Goal: Find specific page/section: Find specific page/section

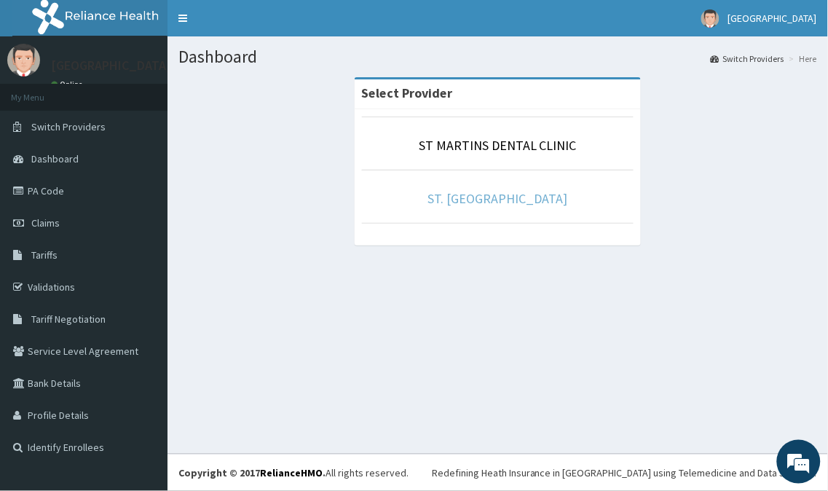
click at [452, 202] on link "ST. [GEOGRAPHIC_DATA]" at bounding box center [498, 198] width 140 height 17
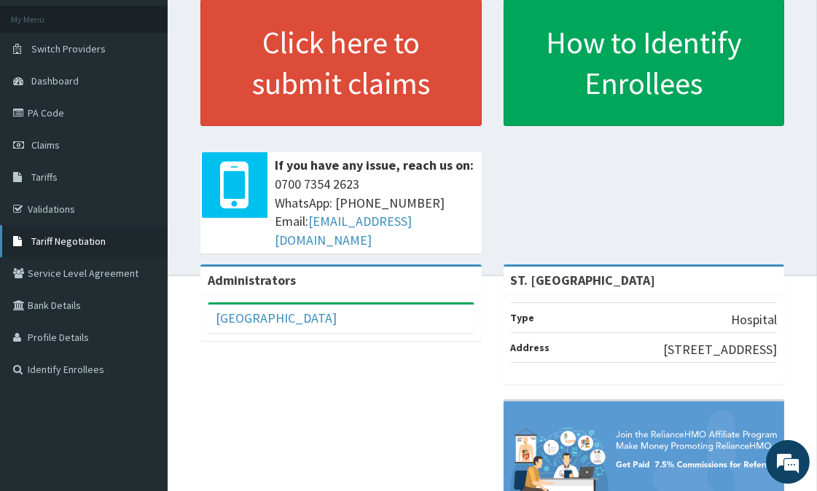
scroll to position [173, 0]
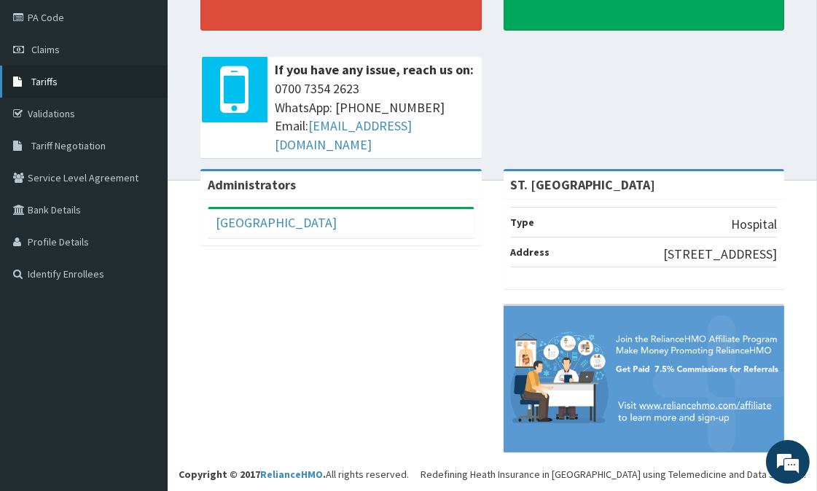
click at [50, 81] on span "Tariffs" at bounding box center [44, 81] width 26 height 13
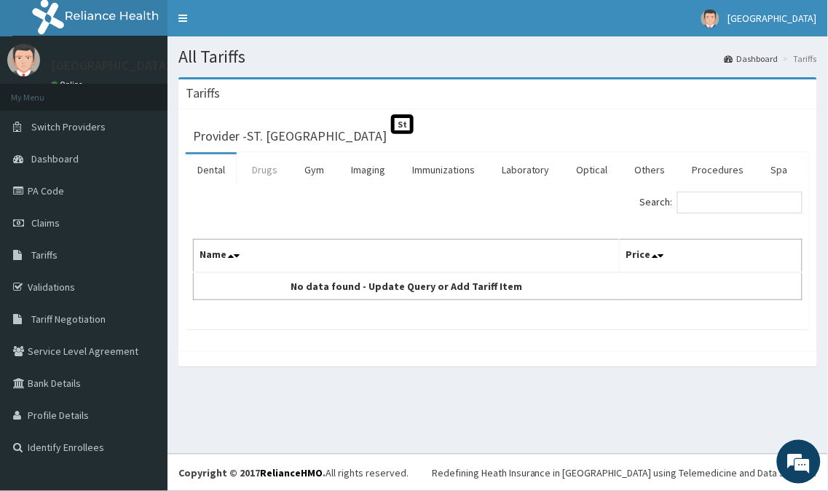
click at [265, 172] on link "Drugs" at bounding box center [264, 169] width 49 height 31
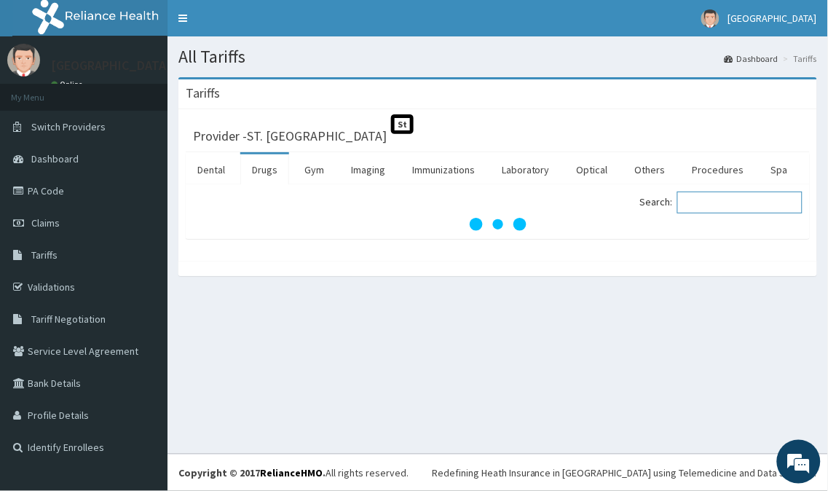
click at [733, 206] on input "Search:" at bounding box center [740, 203] width 125 height 22
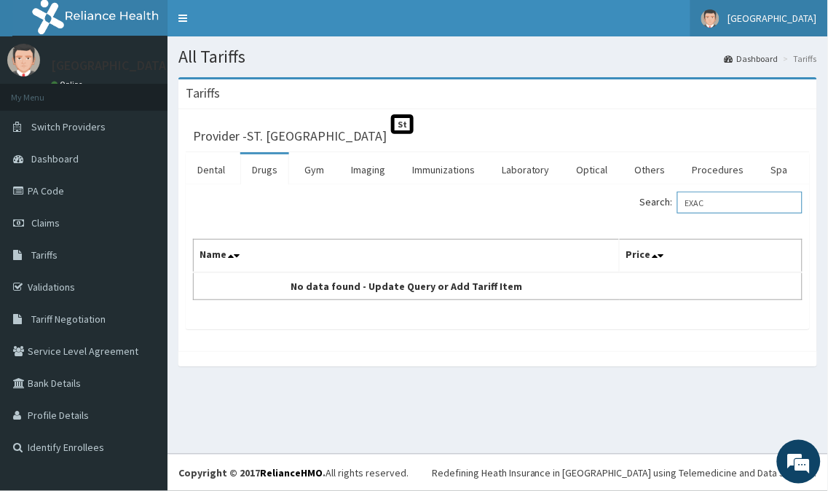
type input "EXAC"
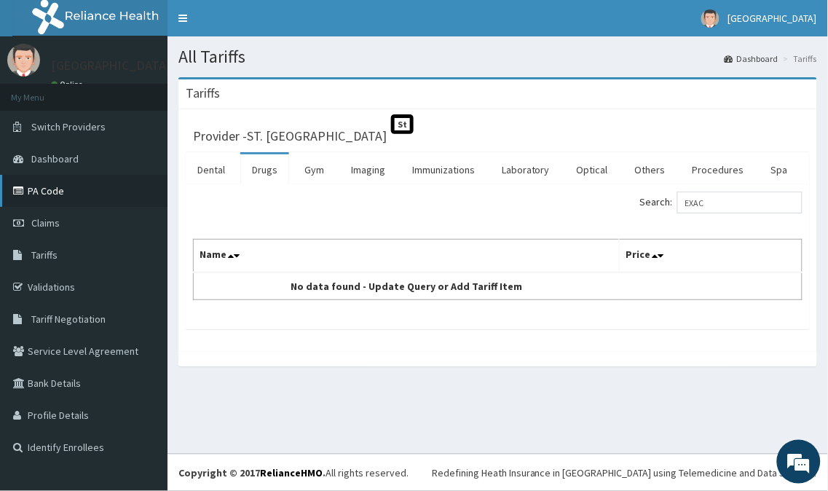
click at [63, 187] on link "PA Code" at bounding box center [84, 191] width 168 height 32
